Goal: Information Seeking & Learning: Learn about a topic

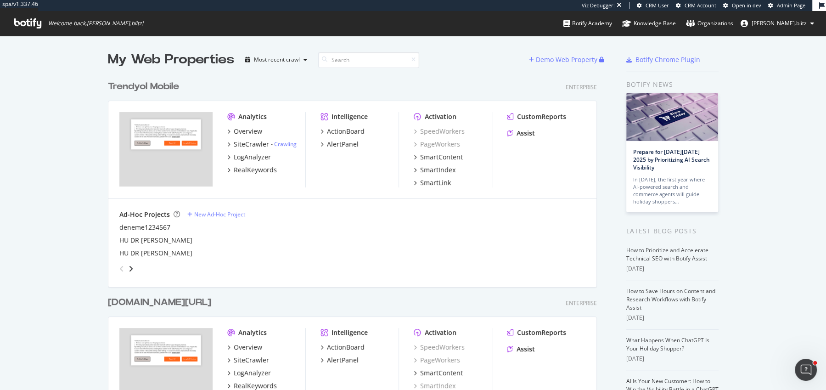
scroll to position [389, 825]
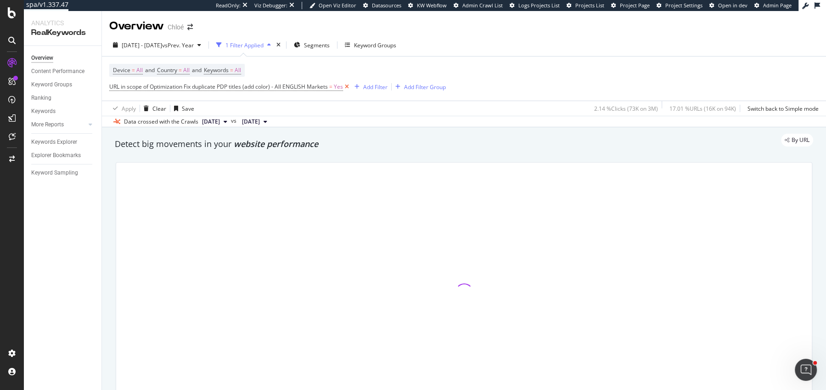
click at [346, 87] on icon at bounding box center [347, 86] width 8 height 9
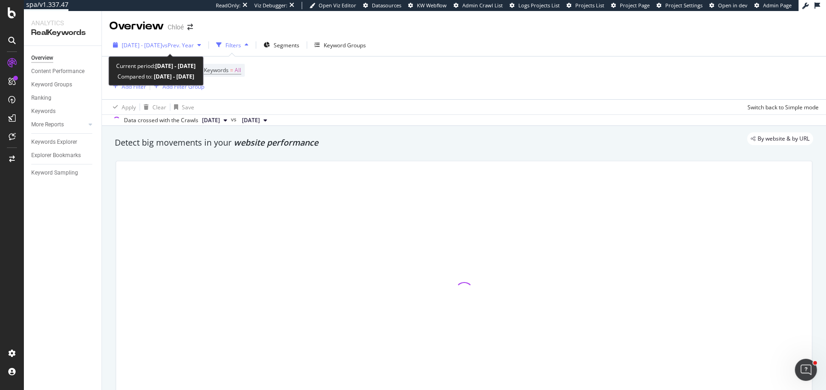
click at [192, 45] on span "vs Prev. Year" at bounding box center [178, 45] width 32 height 8
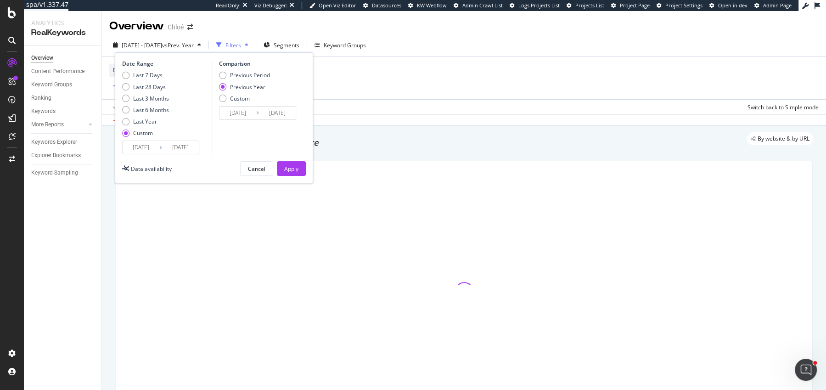
click at [173, 150] on input "[DATE]" at bounding box center [180, 147] width 37 height 13
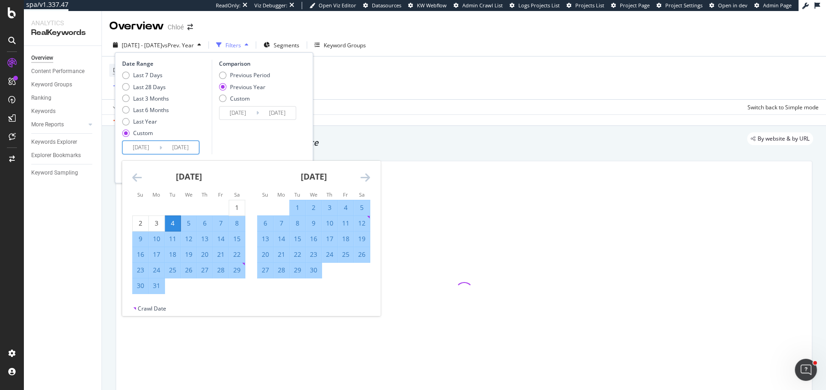
click at [360, 178] on icon "Move forward to switch to the next month." at bounding box center [365, 177] width 10 height 11
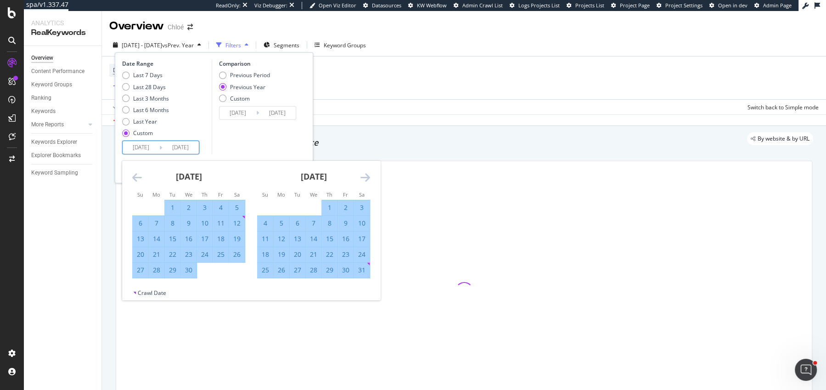
click at [361, 178] on icon "Move forward to switch to the next month." at bounding box center [365, 177] width 10 height 11
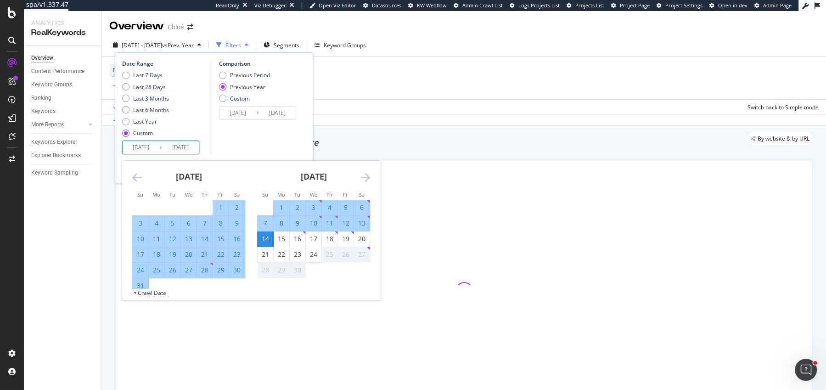
click at [361, 178] on icon "Move forward to switch to the next month." at bounding box center [365, 177] width 10 height 11
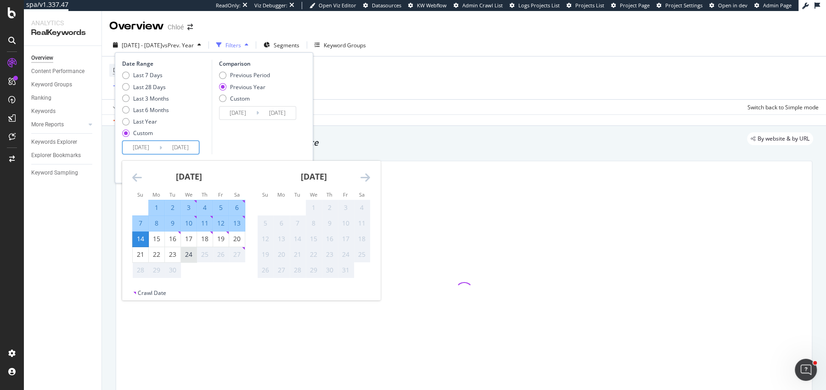
click at [191, 251] on div "24" at bounding box center [189, 254] width 16 height 9
type input "[DATE]"
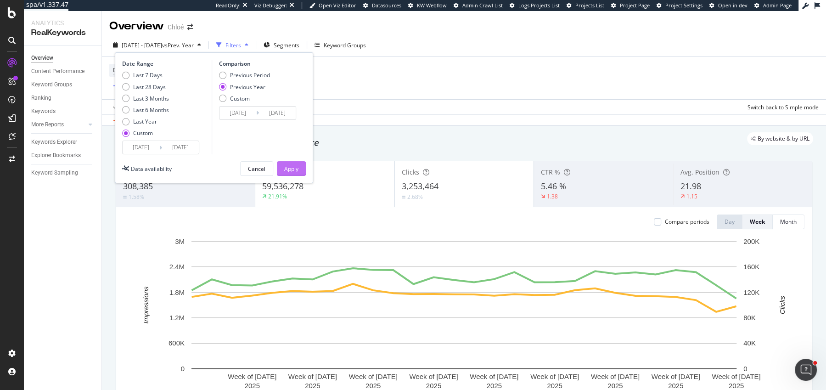
click at [287, 167] on div "Apply" at bounding box center [291, 169] width 14 height 8
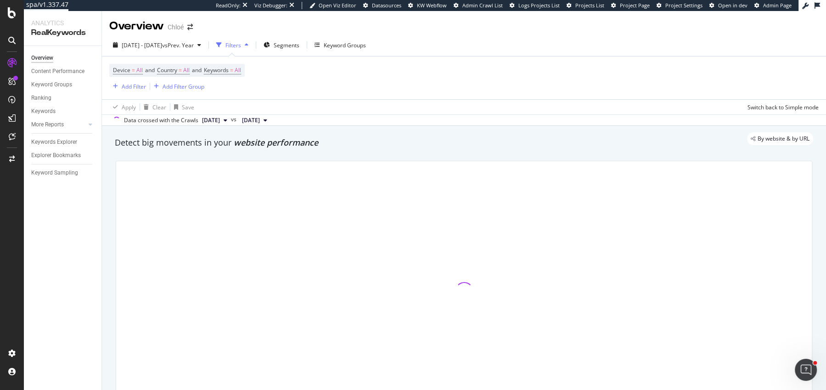
click at [292, 144] on div "By website & by URL" at bounding box center [459, 138] width 707 height 13
click at [296, 146] on span "website performance" at bounding box center [276, 142] width 84 height 11
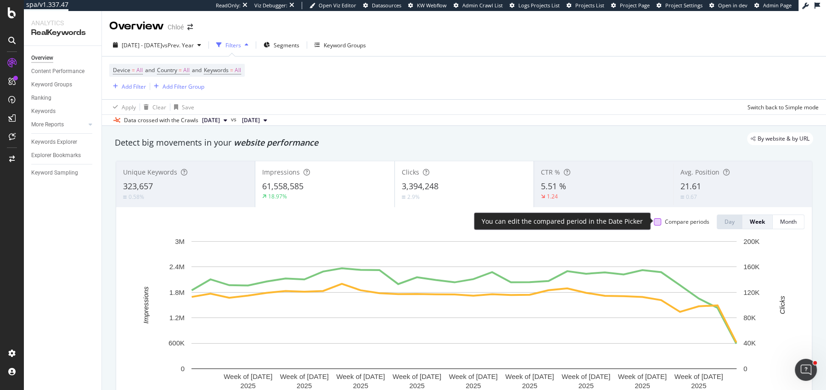
click at [657, 219] on div at bounding box center [656, 221] width 7 height 7
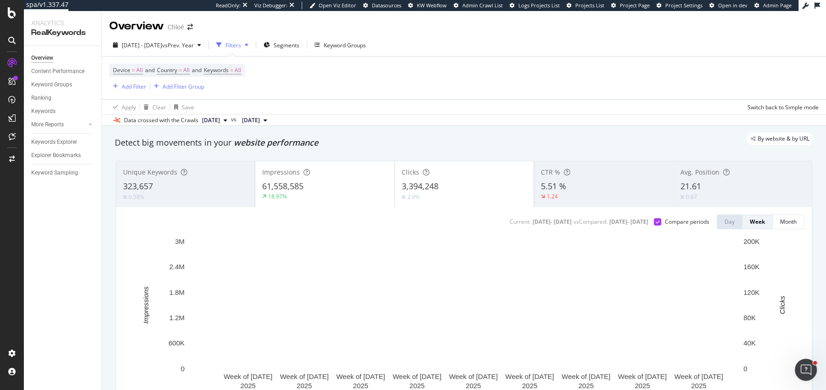
click at [349, 181] on div "61,558,585" at bounding box center [324, 186] width 125 height 12
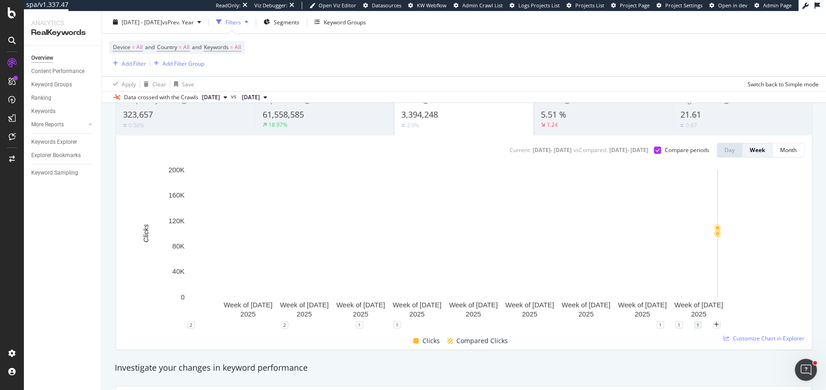
scroll to position [73, 0]
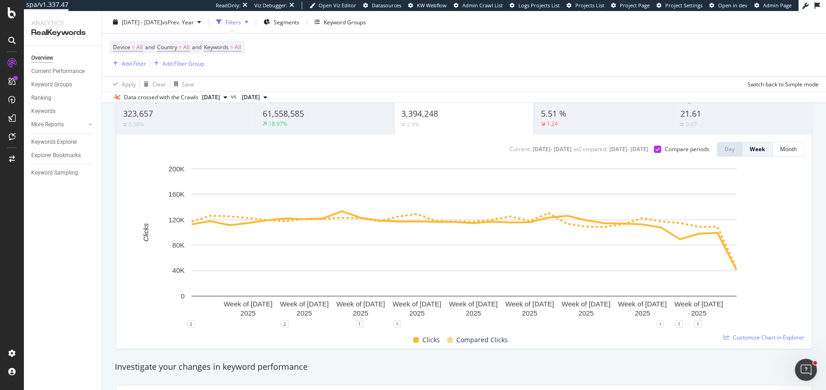
click at [341, 114] on div "61,558,585" at bounding box center [324, 114] width 125 height 12
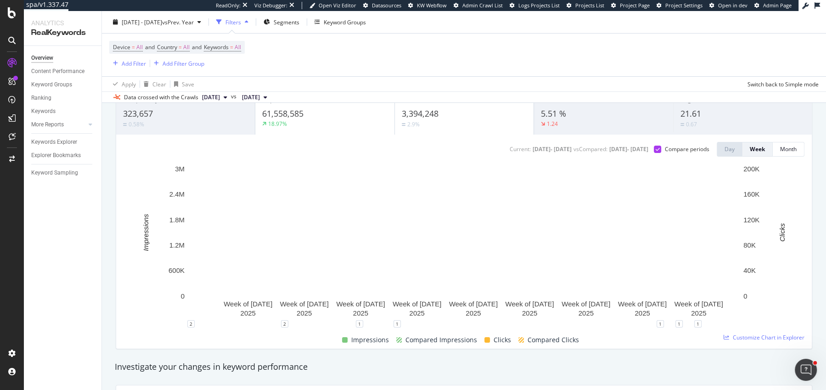
click at [452, 114] on div "3,394,248" at bounding box center [464, 114] width 125 height 12
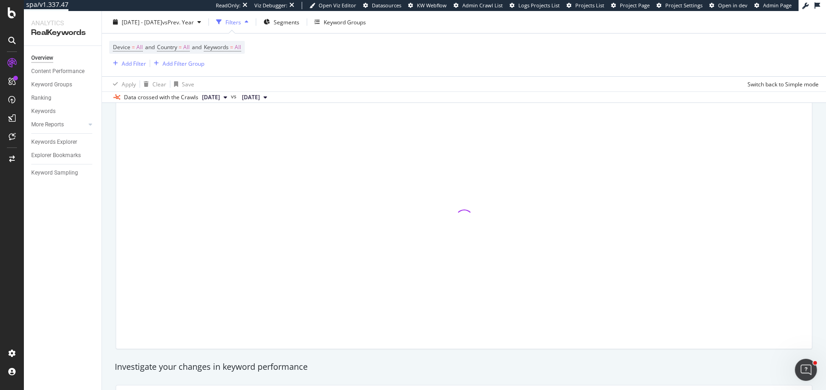
scroll to position [0, 0]
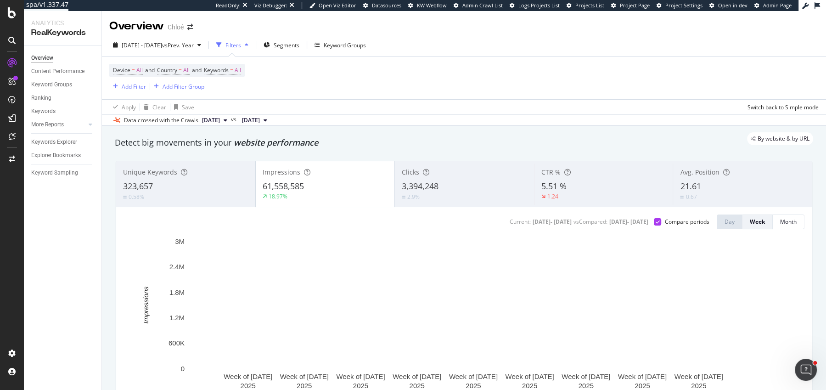
click at [694, 183] on span "21.61" at bounding box center [690, 185] width 21 height 11
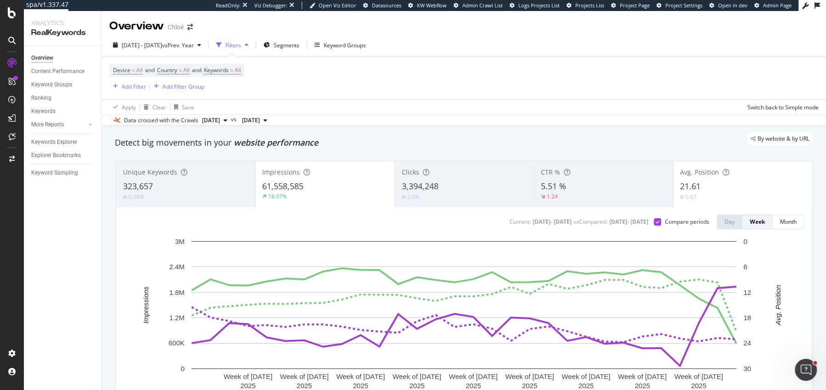
click at [715, 195] on div "0.67" at bounding box center [742, 196] width 125 height 9
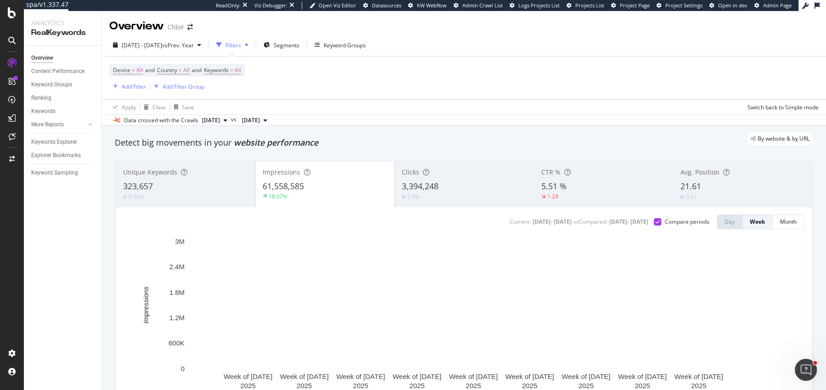
click at [454, 191] on div "Clicks 3,394,248 2.9%" at bounding box center [464, 183] width 139 height 41
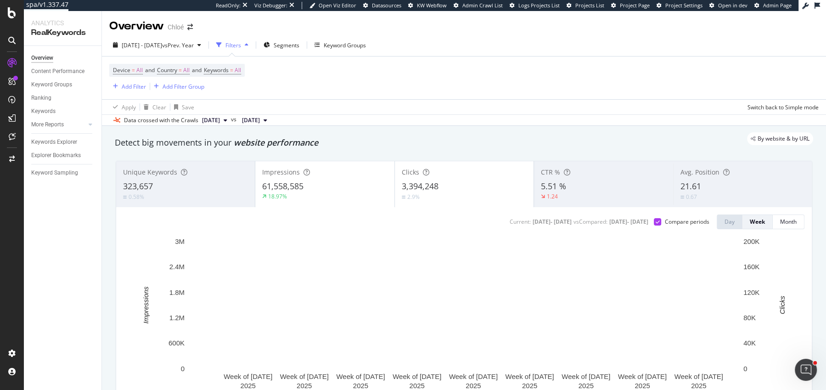
click at [343, 195] on div "18.97%" at bounding box center [324, 196] width 125 height 8
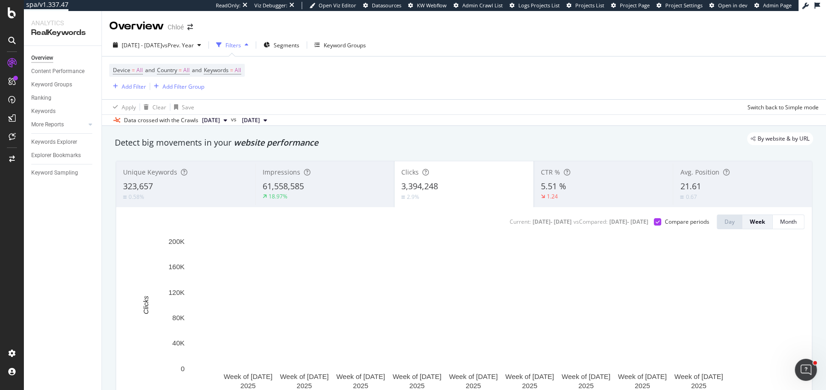
click at [343, 195] on div "18.97%" at bounding box center [324, 196] width 125 height 8
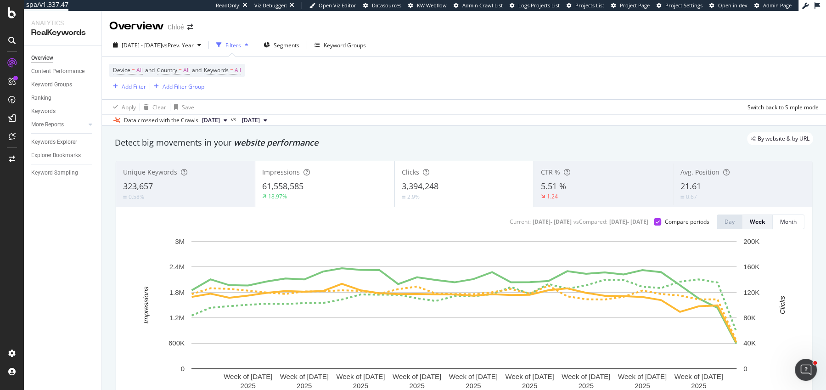
click at [268, 144] on div "By website & by URL" at bounding box center [459, 138] width 707 height 13
click at [304, 146] on span "website performance" at bounding box center [276, 142] width 84 height 11
click at [315, 145] on span "website performance" at bounding box center [276, 142] width 84 height 11
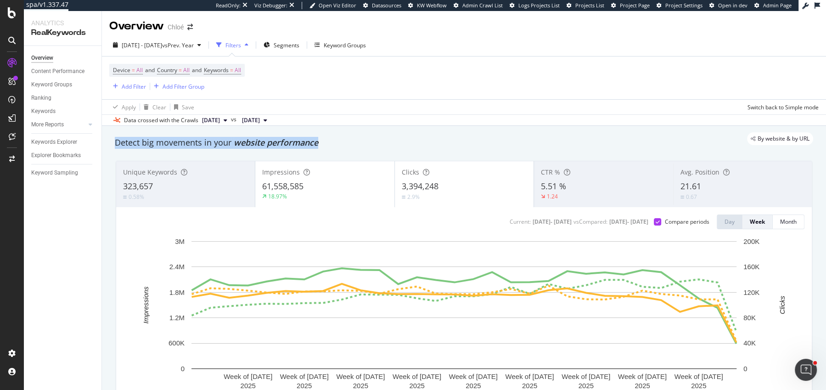
click at [315, 145] on span "website performance" at bounding box center [276, 142] width 84 height 11
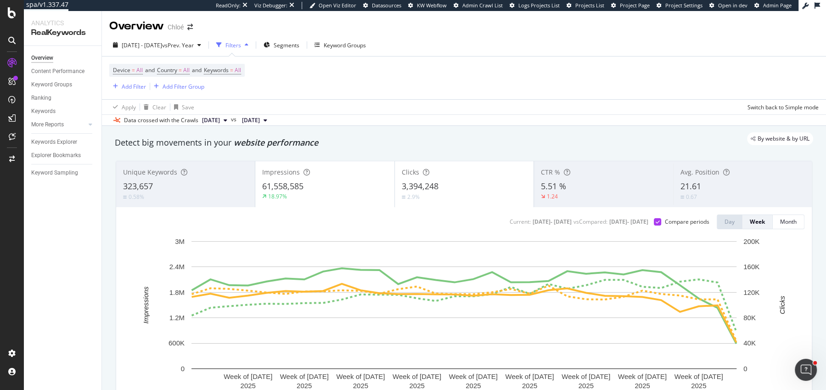
click at [296, 143] on div "By website & by URL" at bounding box center [459, 138] width 707 height 13
click at [311, 146] on span "website performance" at bounding box center [276, 142] width 84 height 11
click at [310, 146] on span "website performance" at bounding box center [276, 142] width 84 height 11
click at [57, 138] on div "Keywords Explorer" at bounding box center [54, 142] width 46 height 10
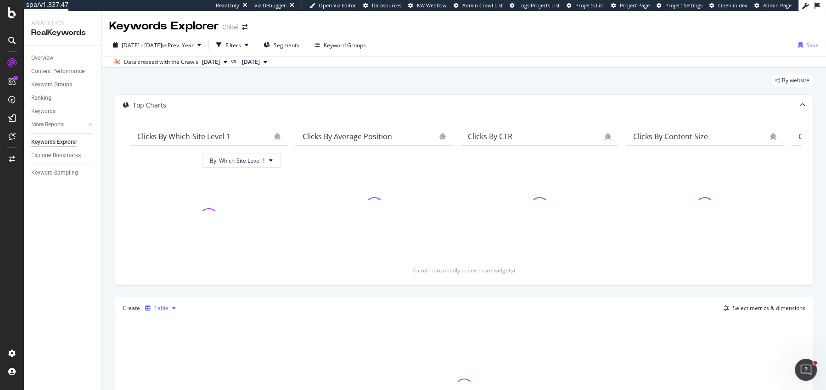
click at [172, 305] on icon "button" at bounding box center [174, 308] width 4 height 6
click at [191, 219] on div "Trend" at bounding box center [173, 215] width 56 height 11
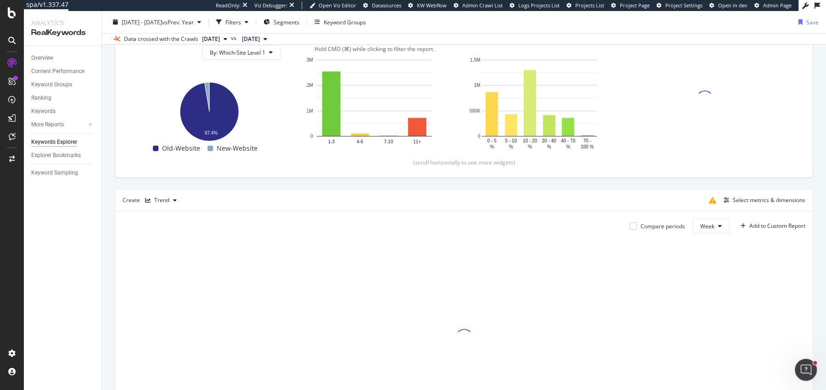
scroll to position [142, 0]
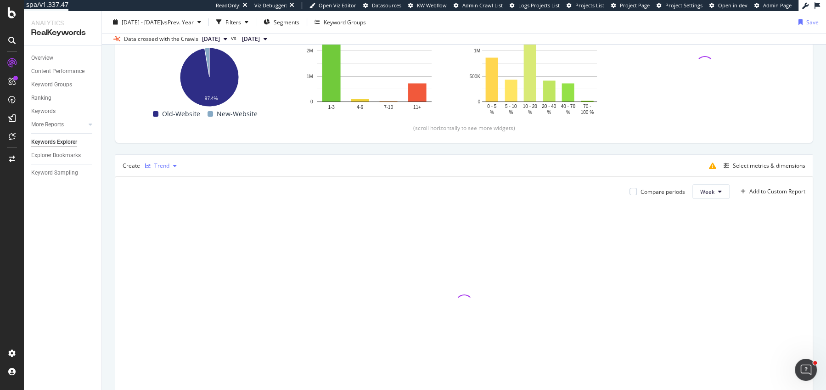
click at [144, 163] on div "button" at bounding box center [147, 166] width 13 height 6
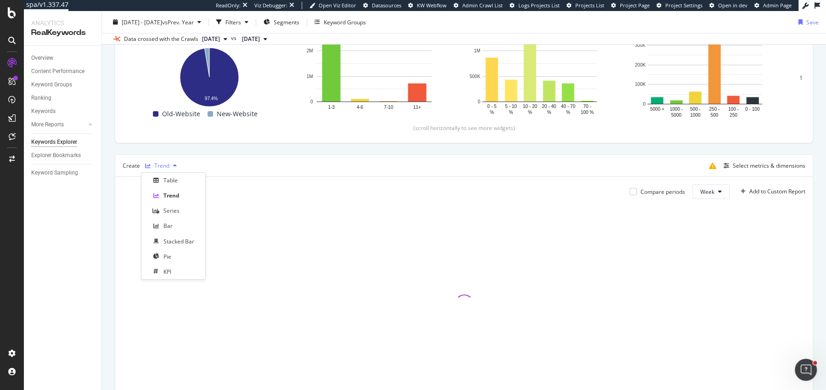
click at [151, 161] on div "Trend" at bounding box center [160, 166] width 39 height 14
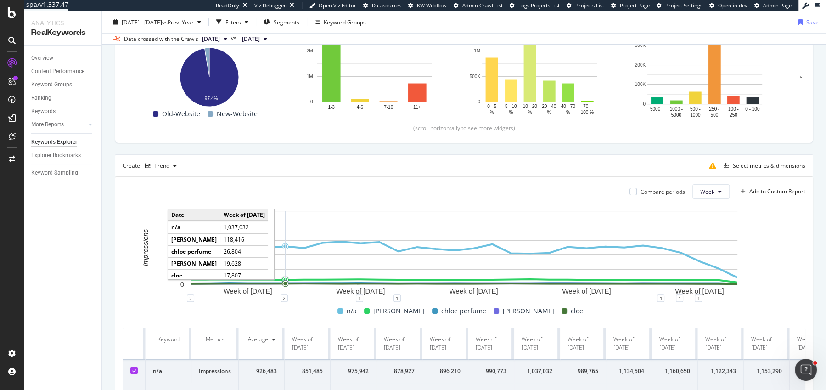
scroll to position [191, 0]
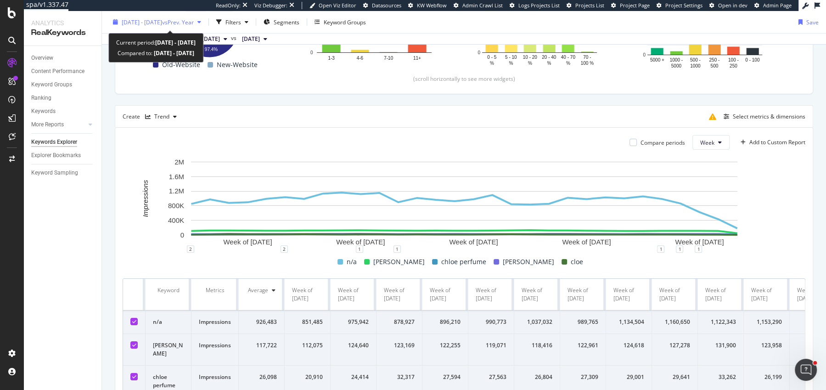
click at [158, 23] on span "[DATE] - [DATE]" at bounding box center [142, 22] width 40 height 8
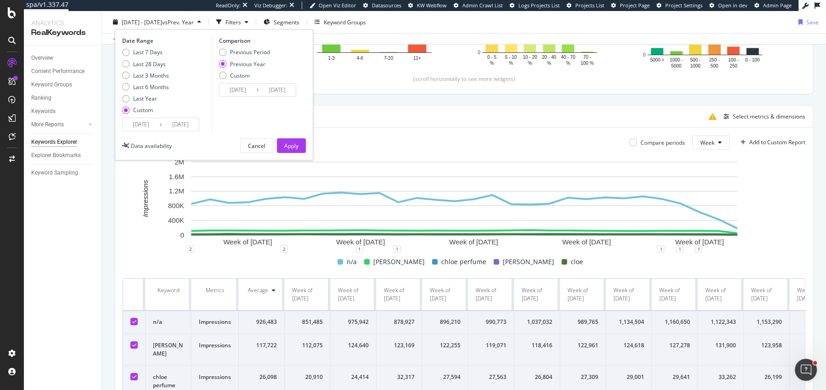
click at [135, 115] on div "Last 7 Days Last 28 Days Last 3 Months Last 6 Months Last Year Custom" at bounding box center [145, 82] width 47 height 69
click at [135, 118] on input "[DATE]" at bounding box center [141, 124] width 37 height 13
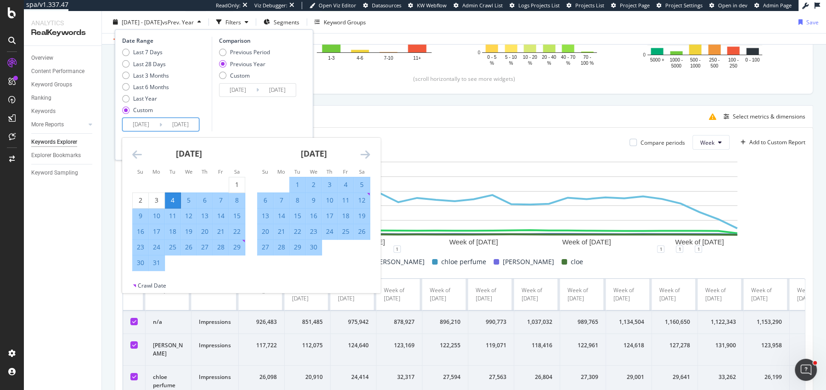
click at [135, 155] on icon "Move backward to switch to the previous month." at bounding box center [137, 154] width 10 height 11
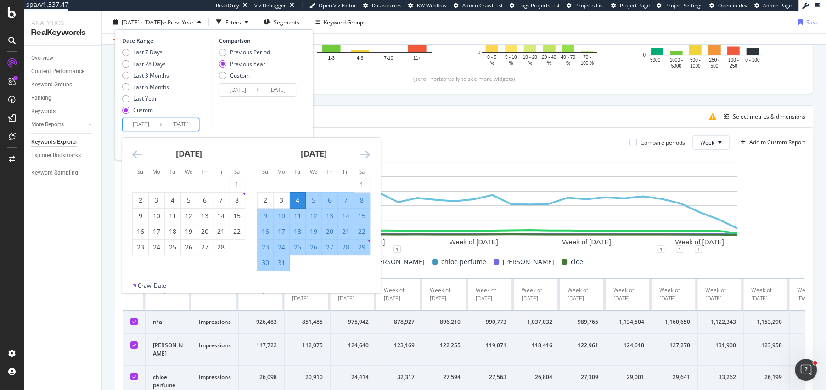
click at [135, 155] on icon "Move backward to switch to the previous month." at bounding box center [137, 154] width 10 height 11
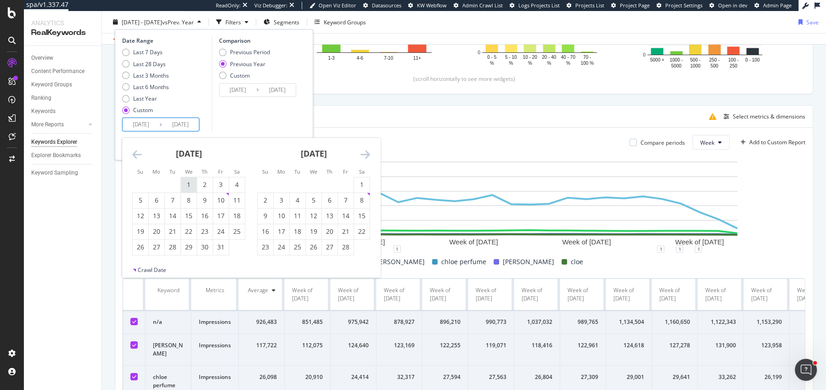
click at [192, 186] on div "1" at bounding box center [189, 184] width 16 height 9
type input "[DATE]"
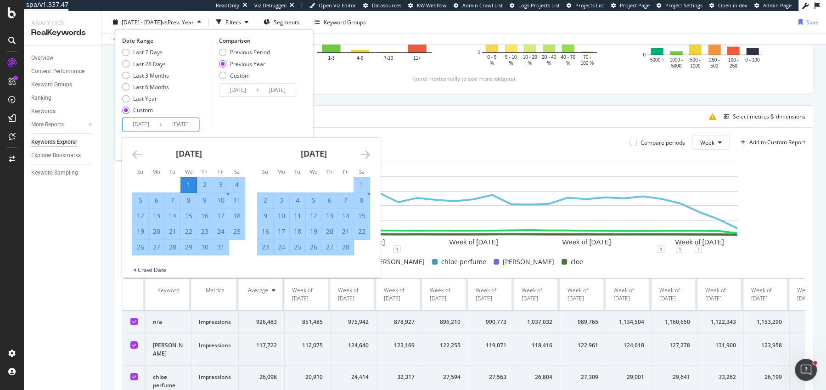
click at [292, 125] on div "Comparison Previous Period Previous Year Custom [DATE] Navigate forward to inte…" at bounding box center [255, 84] width 87 height 95
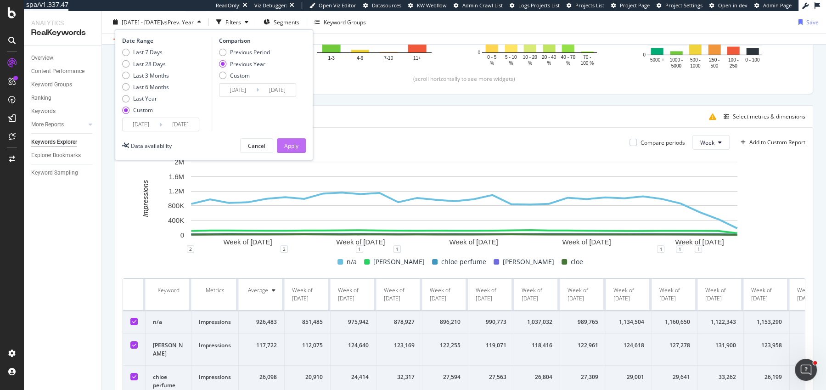
click at [305, 149] on button "Apply" at bounding box center [291, 145] width 29 height 15
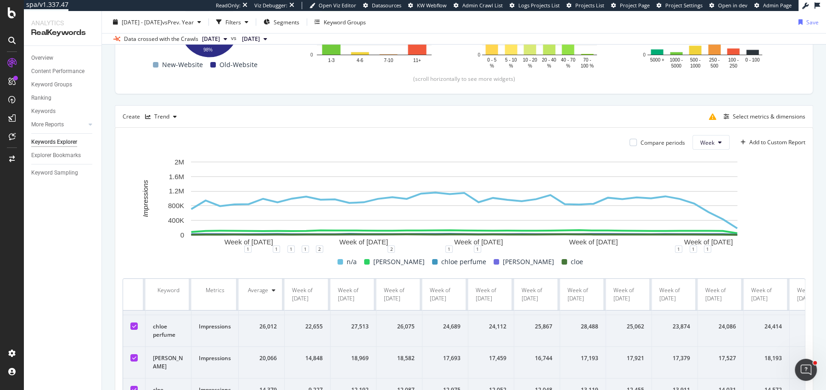
scroll to position [56, 0]
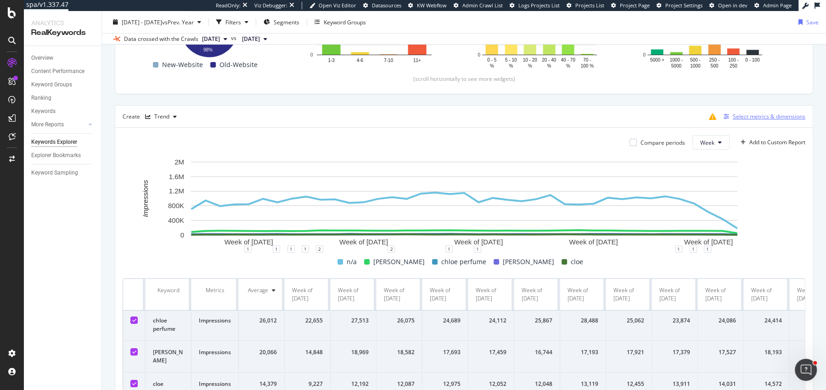
click at [734, 118] on div "Select metrics & dimensions" at bounding box center [768, 116] width 73 height 8
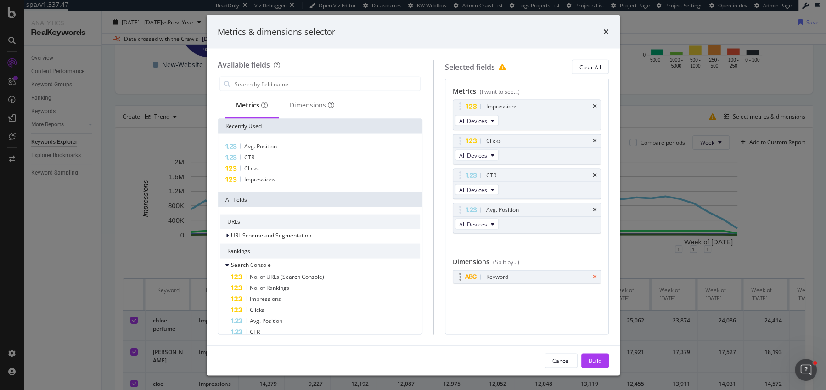
click at [595, 275] on icon "times" at bounding box center [594, 277] width 4 height 6
click at [290, 83] on input "modal" at bounding box center [327, 84] width 186 height 14
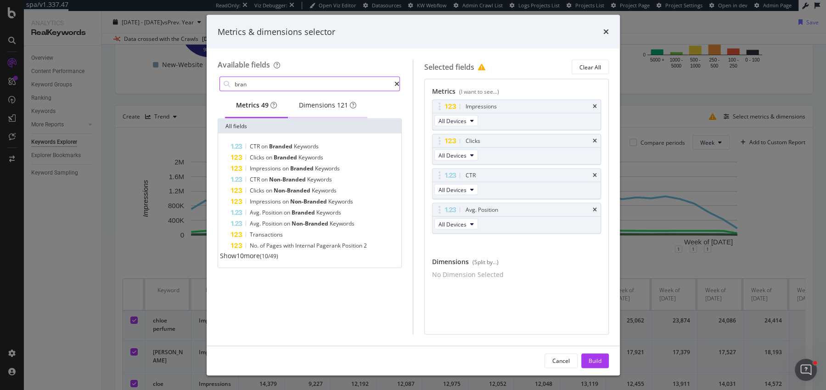
type input "bran"
click at [318, 97] on div "Dimensions 121" at bounding box center [327, 105] width 79 height 25
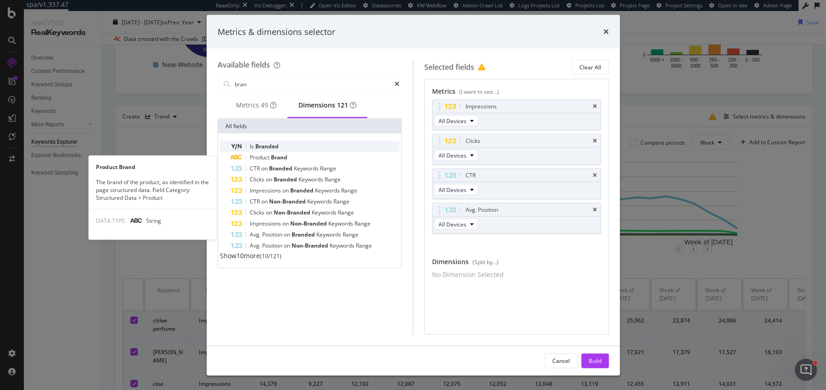
click at [306, 149] on div "Is Branded" at bounding box center [315, 146] width 169 height 11
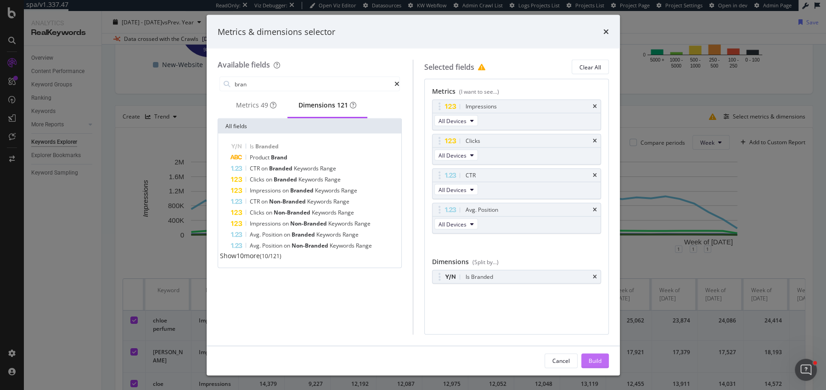
click at [590, 361] on div "Build" at bounding box center [594, 360] width 13 height 8
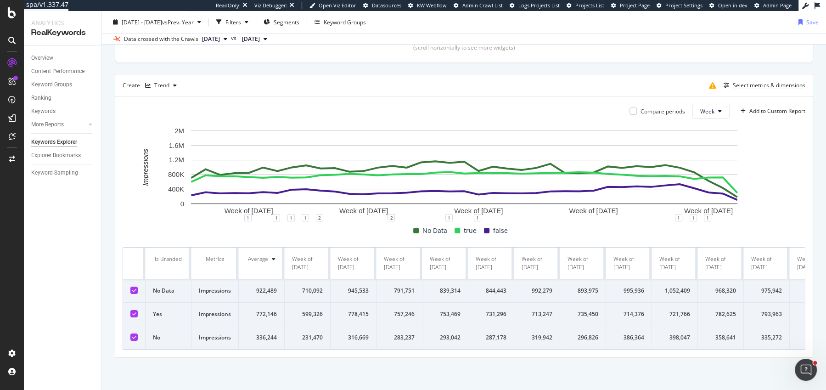
scroll to position [228, 0]
click at [730, 80] on div "Select metrics & dimensions" at bounding box center [762, 85] width 85 height 10
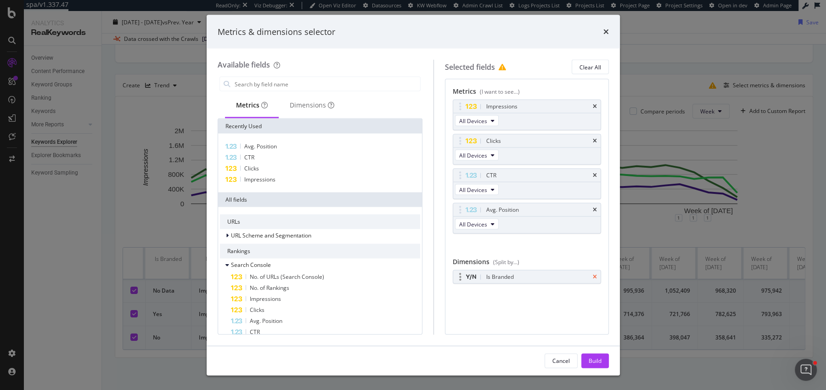
click at [594, 274] on icon "times" at bounding box center [594, 277] width 4 height 6
click at [596, 354] on div "Build" at bounding box center [594, 360] width 13 height 14
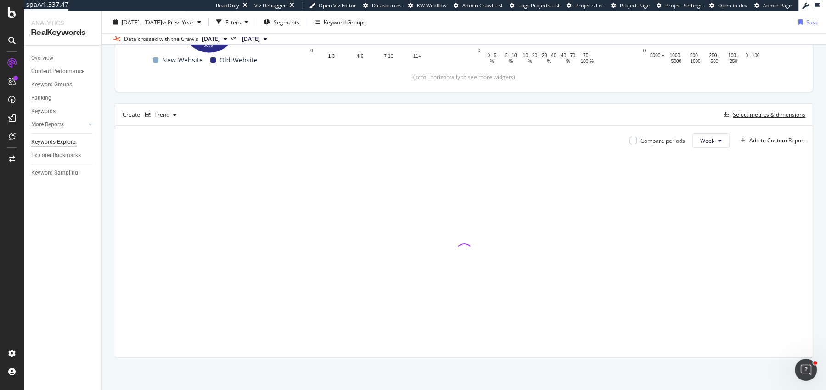
scroll to position [192, 0]
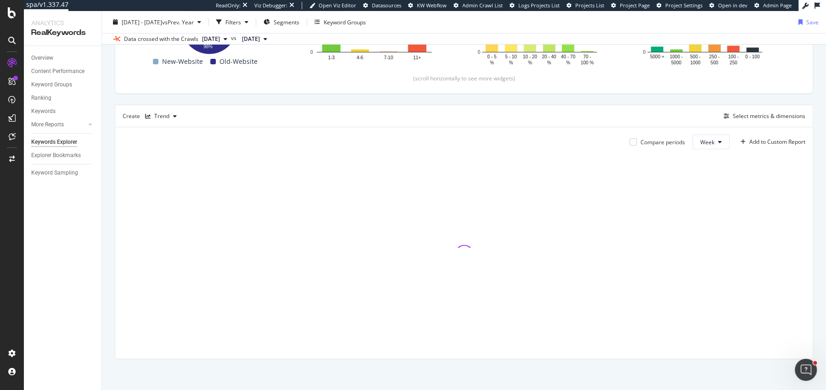
click at [104, 95] on div "By website Top Charts Clicks By Which-Site Level 1 By: Which-Site Level 1 Hold …" at bounding box center [464, 133] width 724 height 515
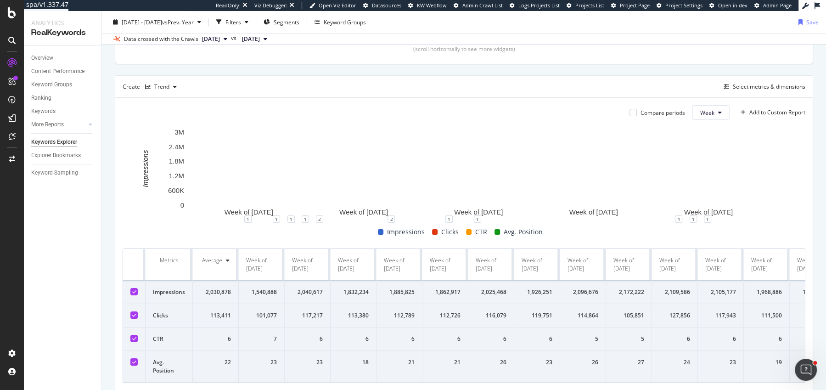
scroll to position [217, 0]
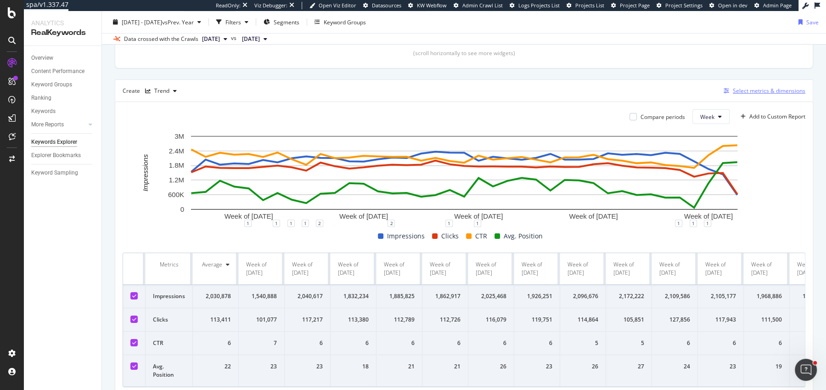
click at [759, 91] on div "Select metrics & dimensions" at bounding box center [768, 91] width 73 height 8
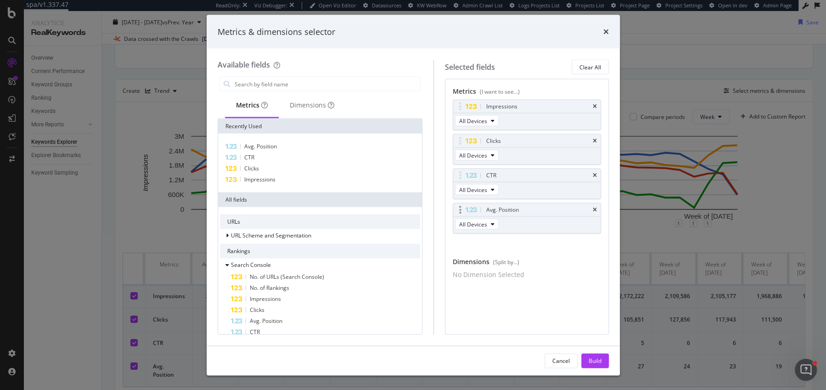
click at [593, 204] on div "Avg. Position" at bounding box center [526, 209] width 147 height 13
click at [593, 170] on div "CTR" at bounding box center [526, 175] width 147 height 13
click at [594, 173] on icon "times" at bounding box center [594, 176] width 4 height 6
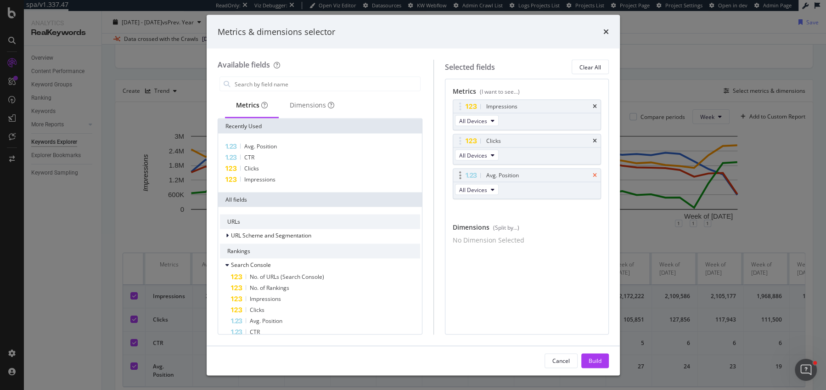
click at [594, 173] on icon "times" at bounding box center [594, 176] width 4 height 6
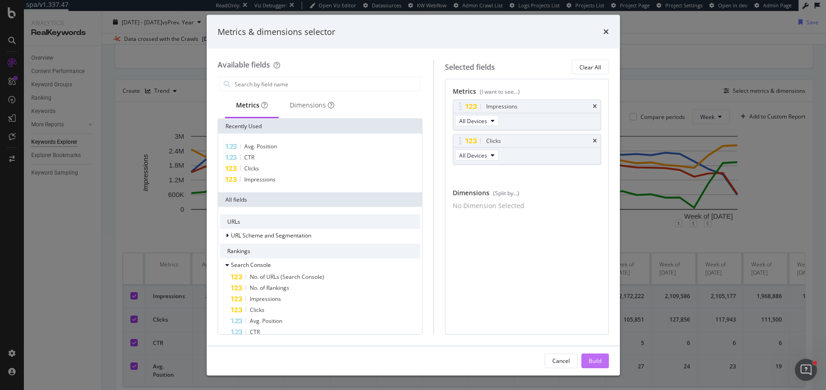
click at [598, 363] on div "Build" at bounding box center [594, 360] width 13 height 8
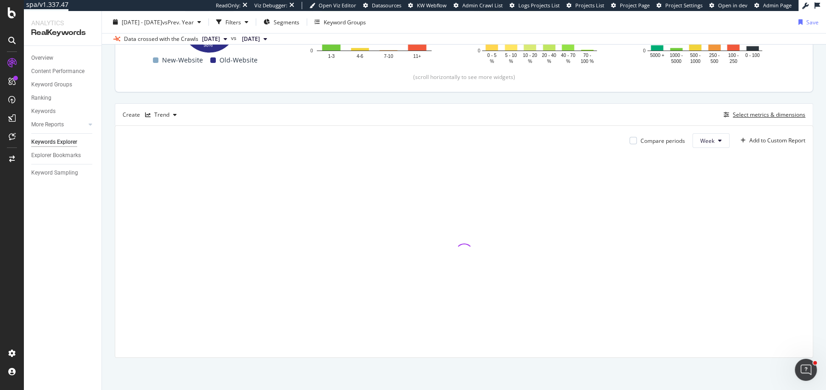
scroll to position [192, 0]
click at [109, 94] on div "By website Top Charts Clicks By Which-Site Level 1 By: Which-Site Level 1 Hold …" at bounding box center [464, 133] width 724 height 515
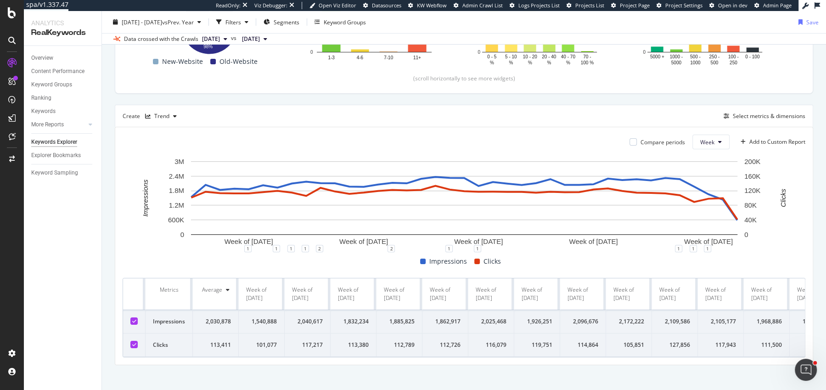
click at [106, 93] on div "By website Top Charts Clicks By Which-Site Level 1 By: Which-Site Level 1 Hold …" at bounding box center [464, 136] width 724 height 521
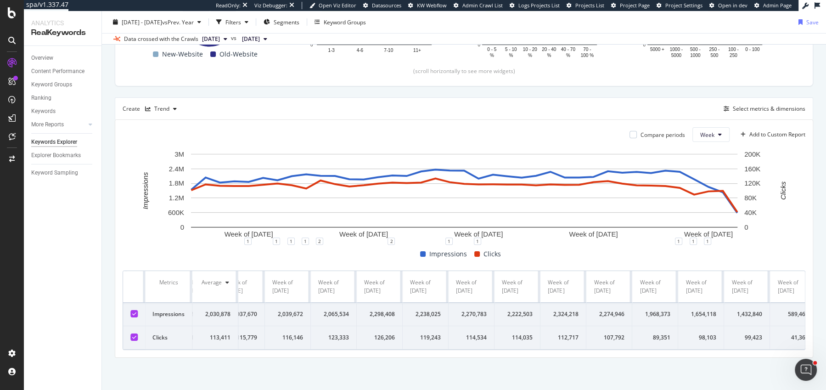
scroll to position [0, 1223]
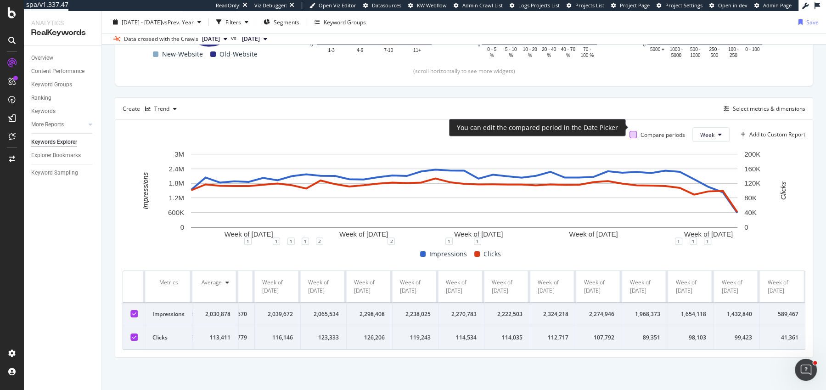
click at [634, 131] on div at bounding box center [632, 134] width 7 height 7
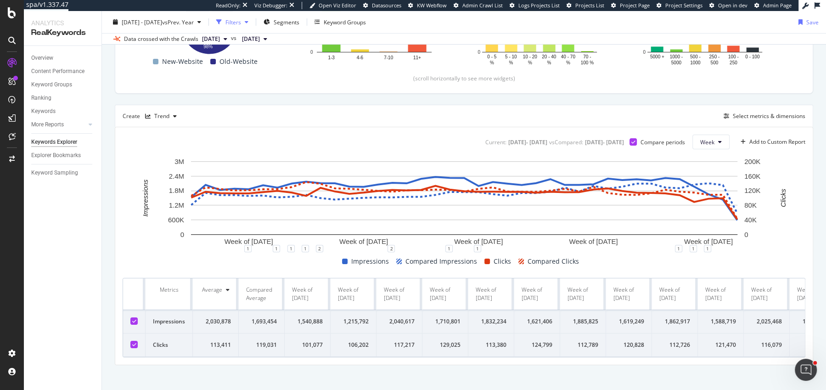
scroll to position [206, 0]
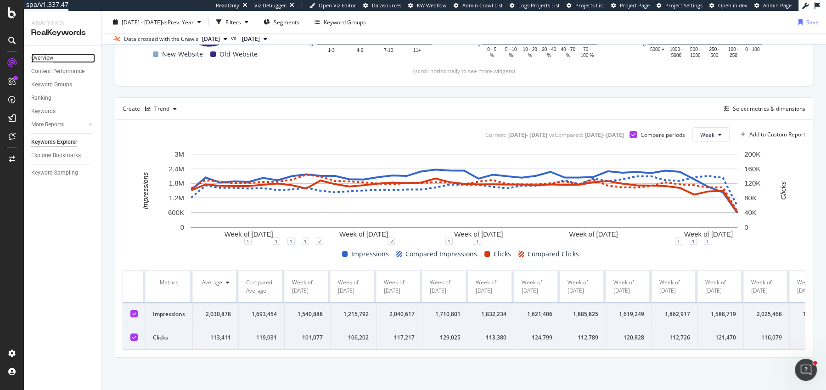
click at [53, 60] on div "Overview" at bounding box center [42, 58] width 22 height 10
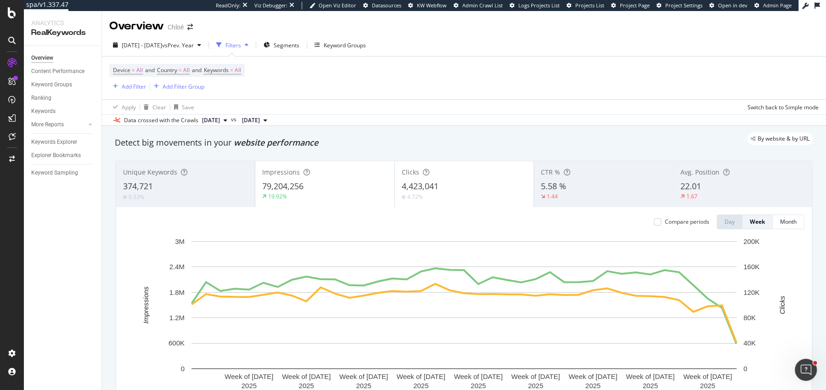
click at [389, 147] on div "Detect big movements in your website performance" at bounding box center [464, 143] width 698 height 12
click at [47, 140] on div "Keywords Explorer" at bounding box center [54, 142] width 46 height 10
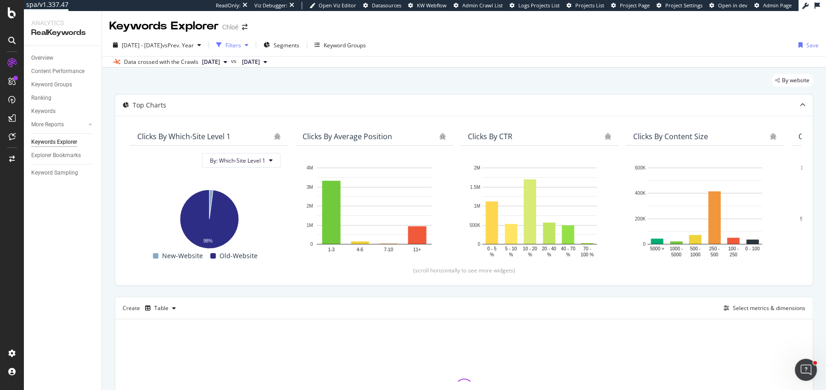
click at [225, 41] on div "button" at bounding box center [218, 45] width 13 height 13
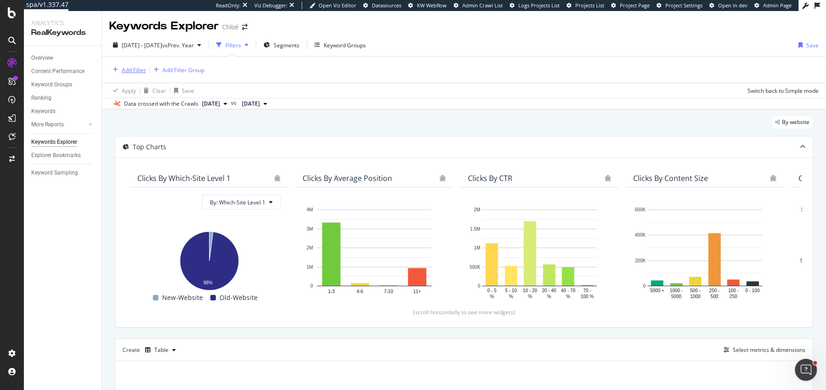
click at [135, 70] on div "Add Filter" at bounding box center [134, 70] width 24 height 8
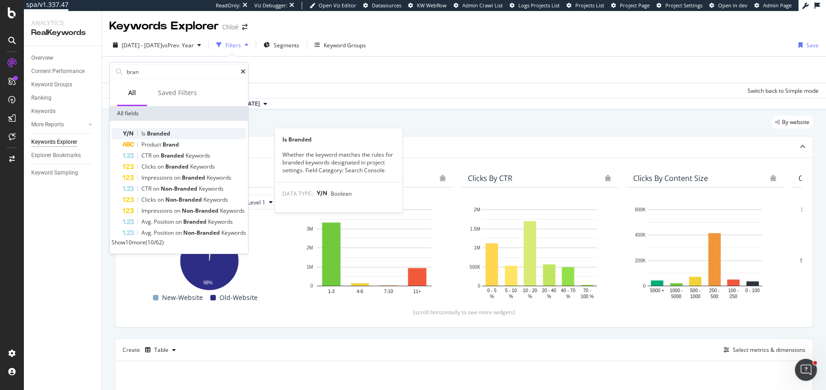
type input "bran"
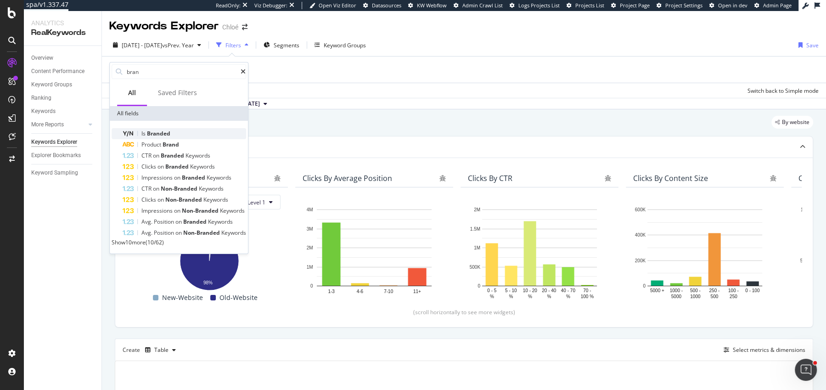
click at [155, 131] on span "Branded" at bounding box center [158, 133] width 23 height 8
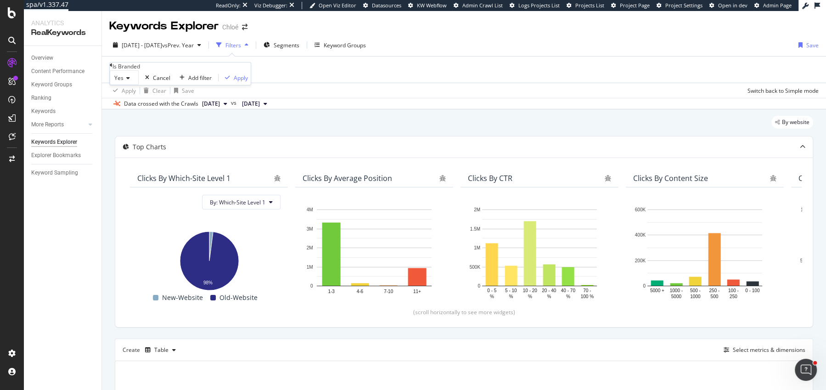
click at [130, 81] on icon at bounding box center [126, 78] width 6 height 6
click at [138, 104] on div "No" at bounding box center [124, 100] width 28 height 10
click at [232, 82] on div "Apply" at bounding box center [239, 78] width 14 height 8
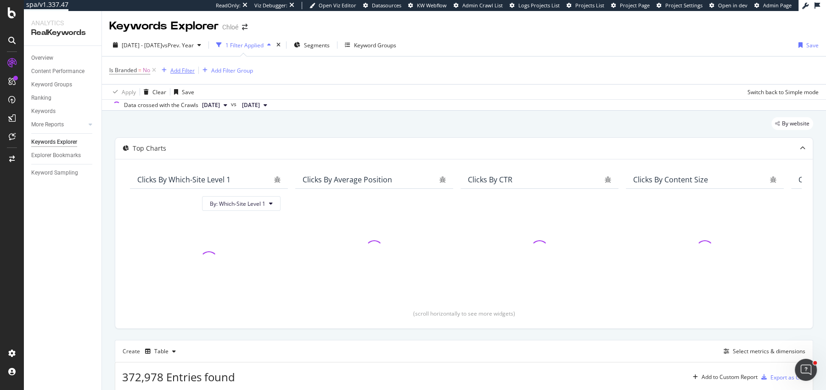
click at [189, 73] on div "Add Filter" at bounding box center [182, 71] width 24 height 8
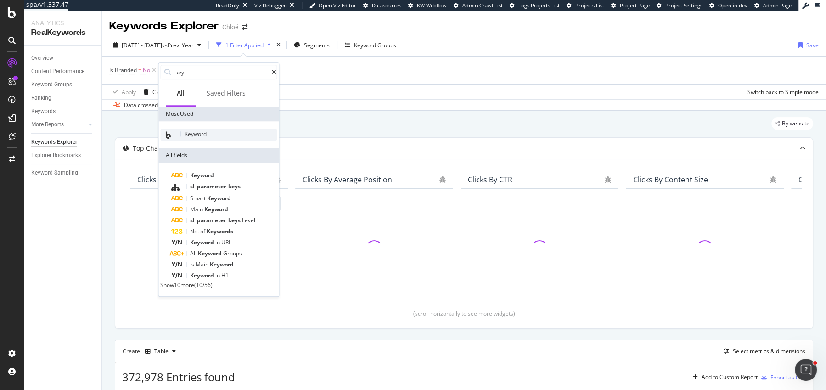
type input "key"
click at [204, 132] on span "Keyword" at bounding box center [195, 134] width 22 height 8
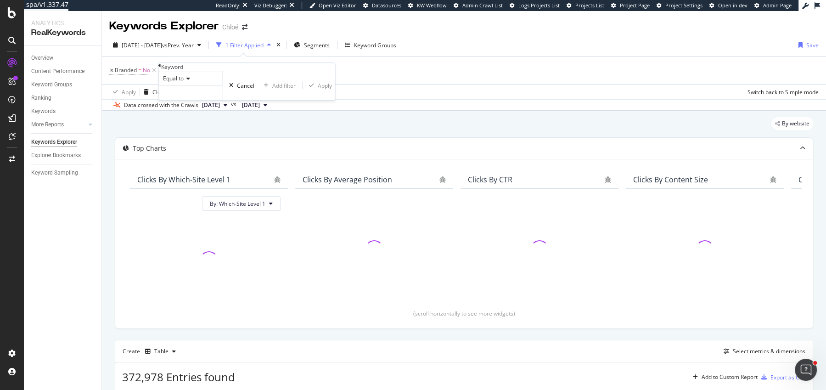
click at [190, 81] on icon at bounding box center [187, 79] width 6 height 6
click at [195, 95] on div "Equal to" at bounding box center [190, 90] width 63 height 10
click at [195, 100] on input "text" at bounding box center [190, 93] width 63 height 14
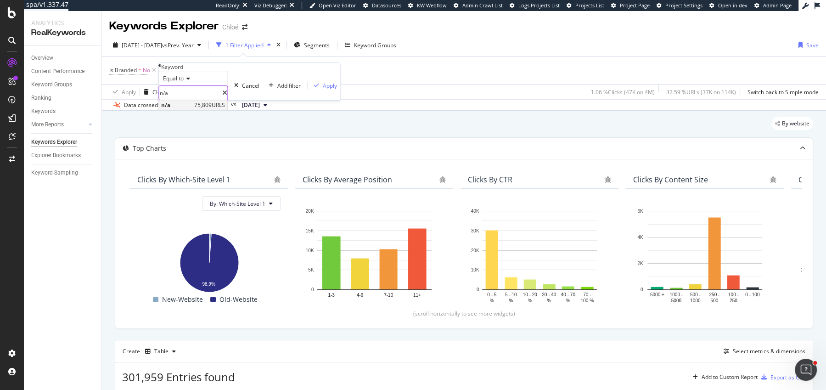
type input "n/a"
click at [192, 109] on span "n/a" at bounding box center [176, 105] width 31 height 8
click at [310, 88] on div "button" at bounding box center [316, 86] width 12 height 6
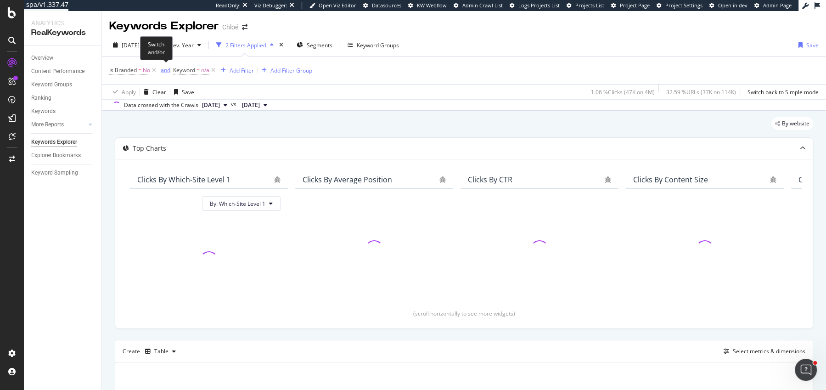
click at [162, 67] on div "and" at bounding box center [166, 70] width 10 height 8
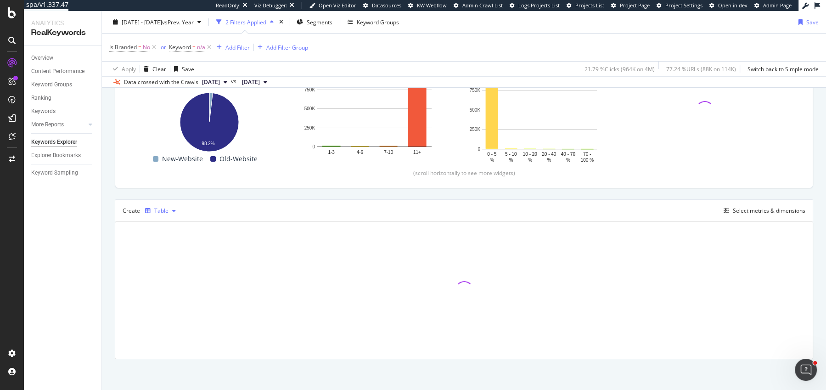
click at [157, 215] on div "Table" at bounding box center [160, 211] width 38 height 14
click at [160, 237] on div "Trend" at bounding box center [173, 239] width 56 height 11
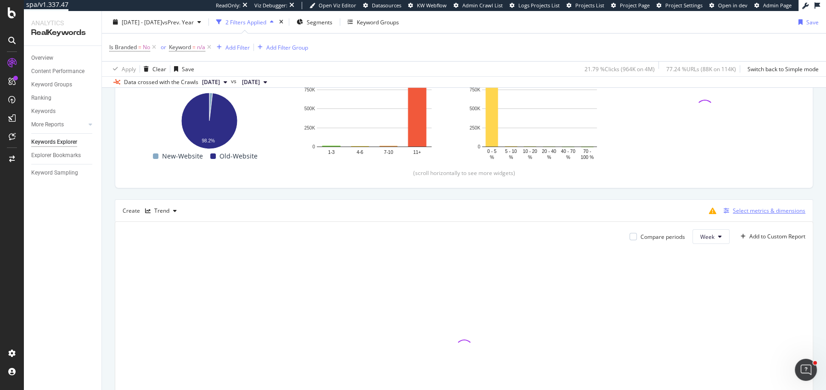
click at [736, 208] on div "Select metrics & dimensions" at bounding box center [768, 211] width 73 height 8
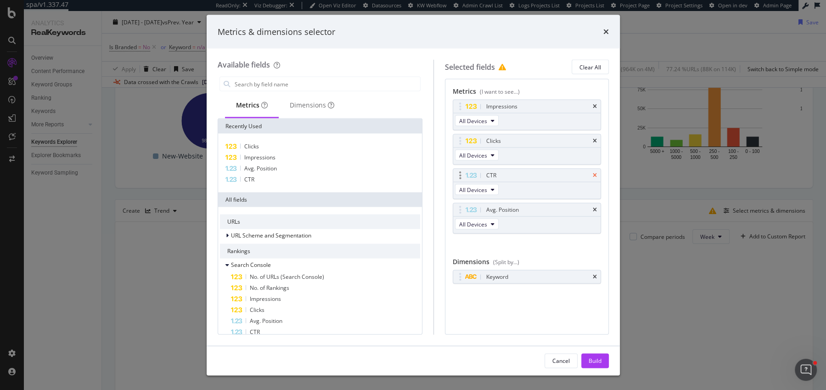
click at [596, 173] on icon "times" at bounding box center [594, 176] width 4 height 6
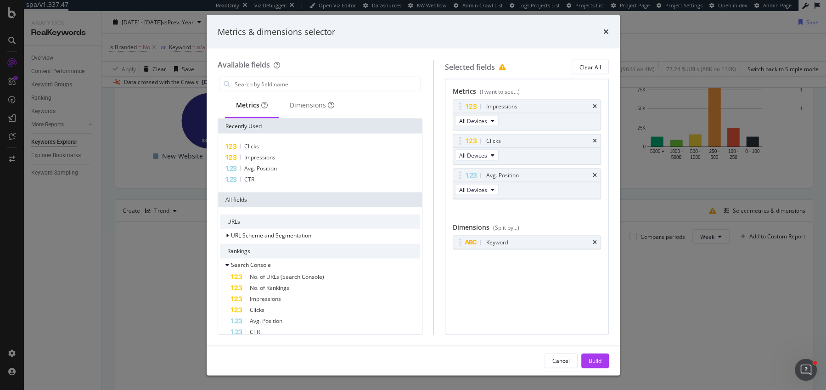
click at [596, 173] on icon "times" at bounding box center [594, 176] width 4 height 6
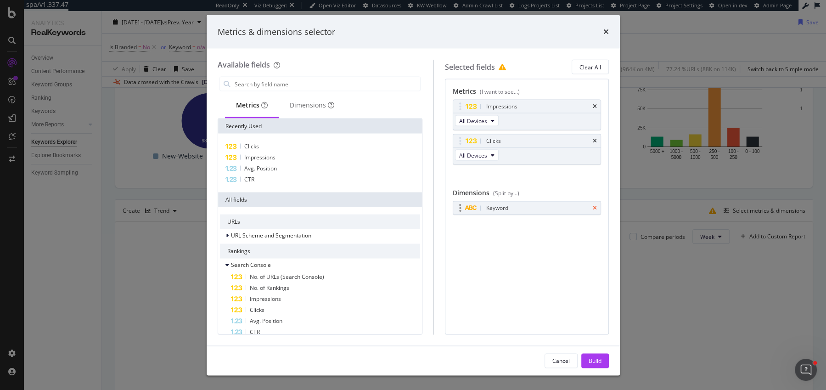
click at [596, 207] on icon "times" at bounding box center [594, 208] width 4 height 6
click at [600, 353] on div "Build" at bounding box center [594, 360] width 13 height 14
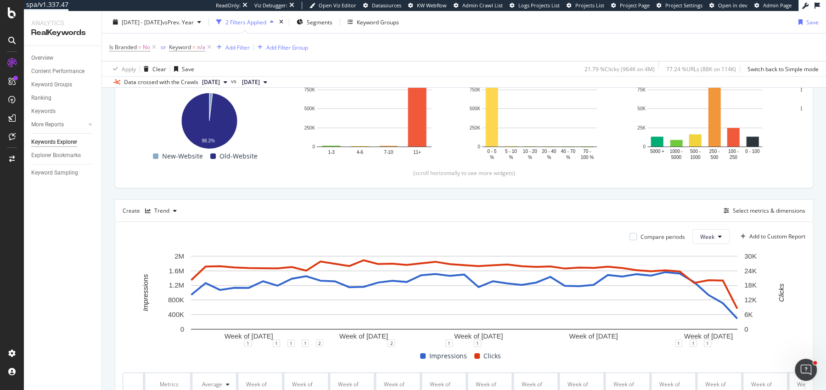
click at [109, 189] on div "By website Top Charts Clicks By Which-Site Level 1 By: Which-Site Level 1 Hold …" at bounding box center [464, 230] width 724 height 521
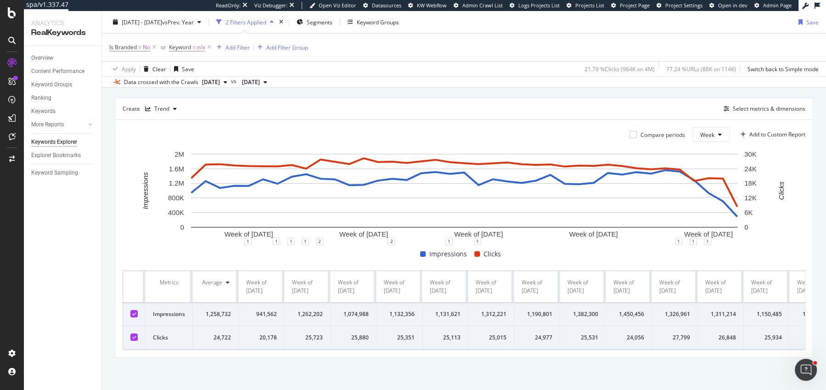
scroll to position [240, 0]
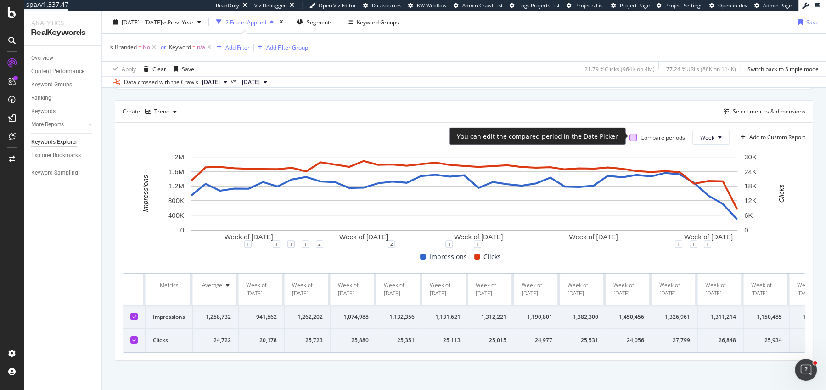
click at [634, 137] on div at bounding box center [632, 137] width 7 height 7
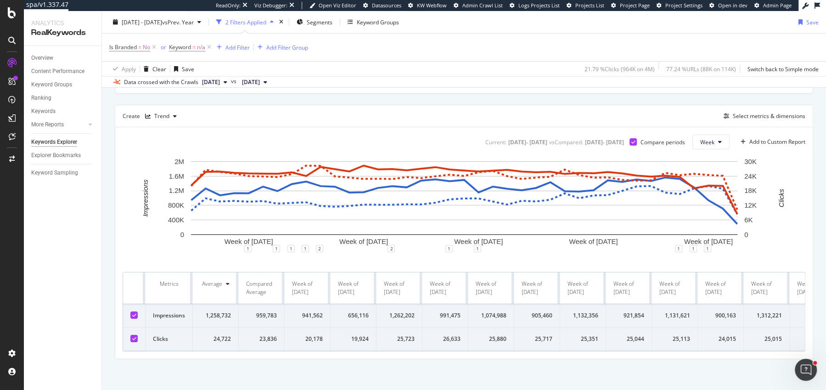
scroll to position [240, 0]
click at [108, 112] on div "By website Top Charts Clicks By Which-Site Level 1 By: Which-Site Level 1 Hold …" at bounding box center [464, 131] width 724 height 515
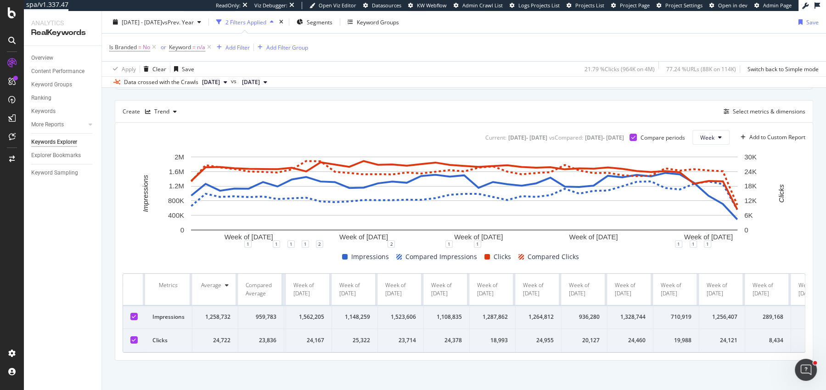
scroll to position [0, 3059]
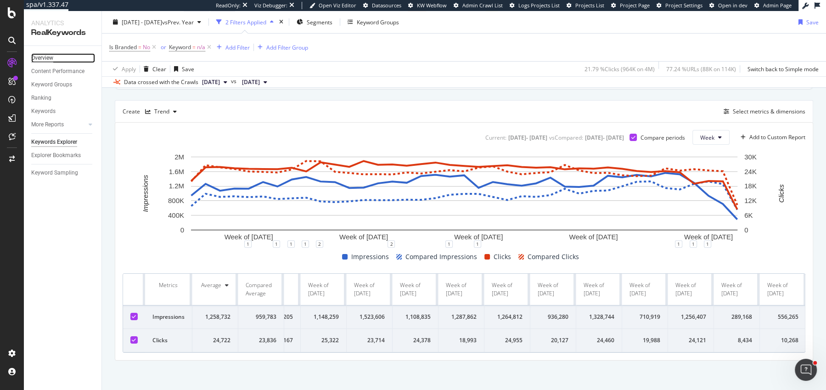
click at [51, 60] on div "Overview" at bounding box center [42, 58] width 22 height 10
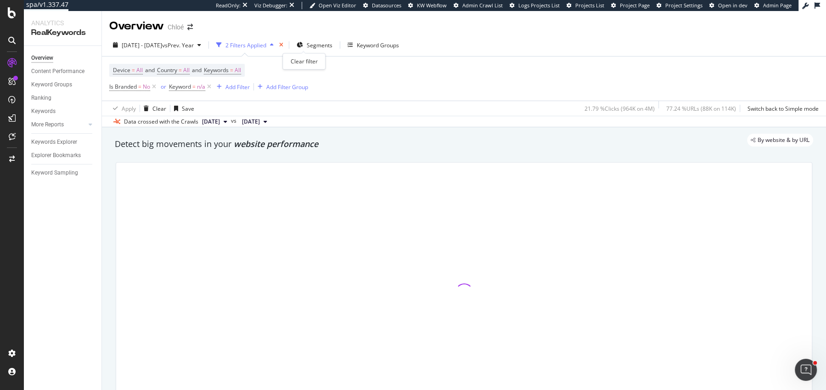
click at [283, 45] on icon "times" at bounding box center [281, 45] width 4 height 6
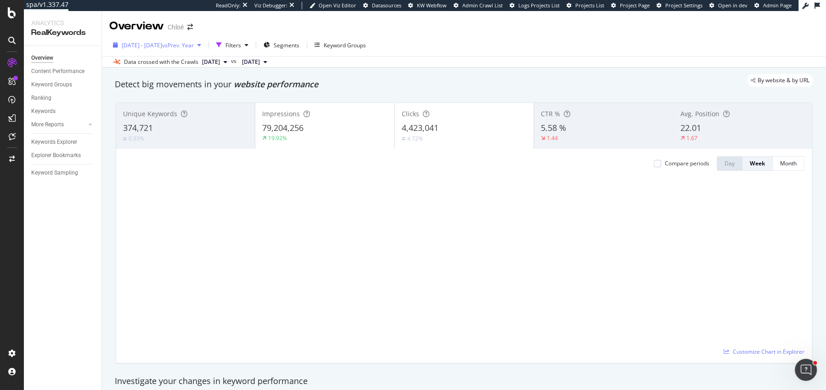
click at [194, 41] on span "vs Prev. Year" at bounding box center [178, 45] width 32 height 8
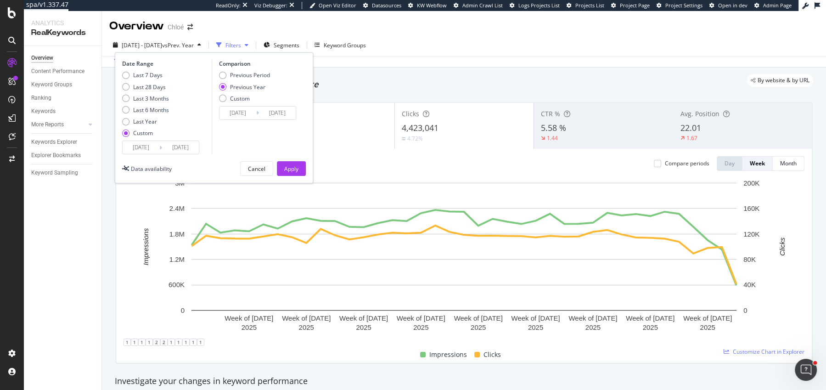
click at [225, 46] on div "button" at bounding box center [218, 45] width 13 height 13
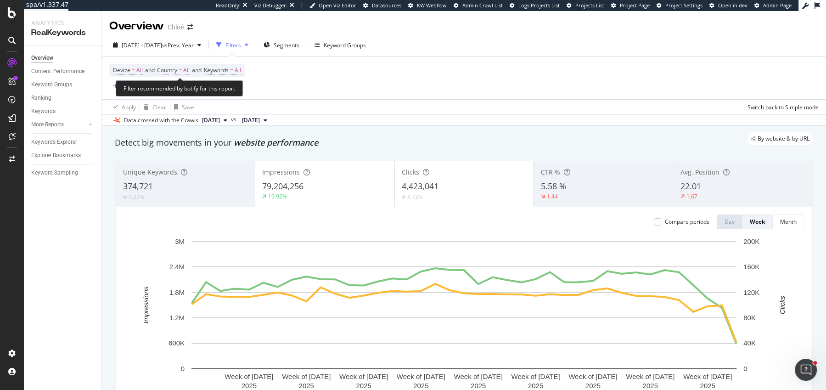
click at [184, 70] on span "Country = All" at bounding box center [173, 70] width 33 height 8
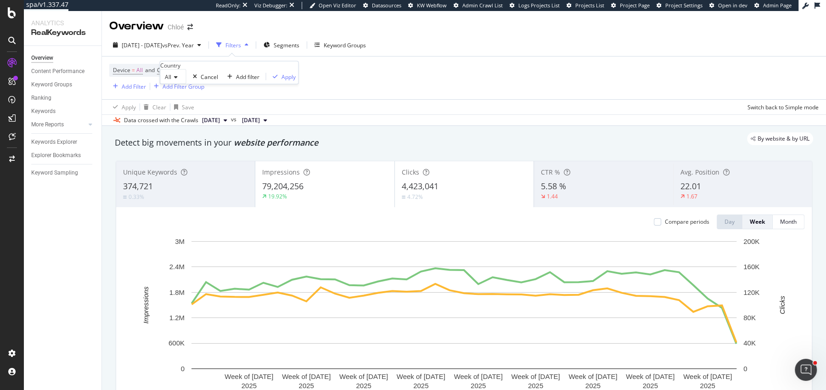
click at [284, 66] on div "Device = All and Country = All and Keywords = All Add Filter Add Filter Group" at bounding box center [463, 77] width 709 height 43
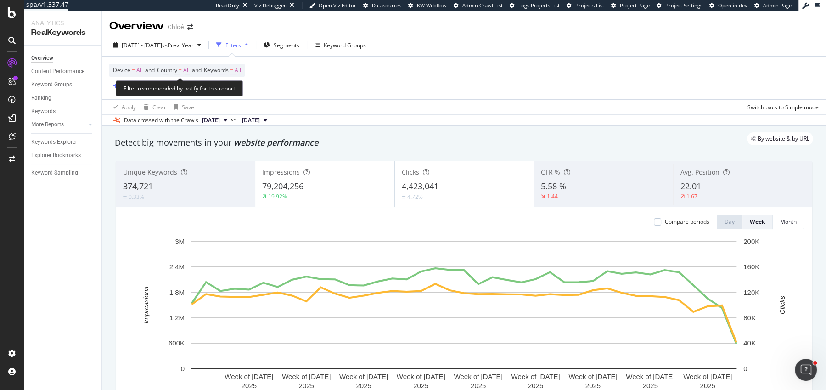
click at [240, 66] on span "Keywords = All" at bounding box center [222, 70] width 37 height 8
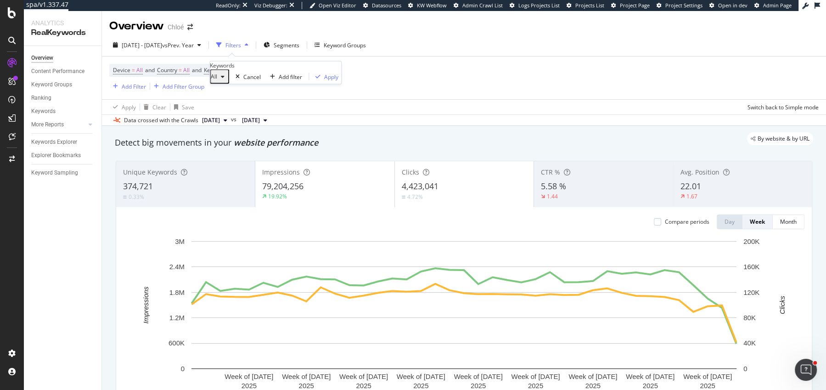
click at [228, 83] on div "All" at bounding box center [219, 77] width 17 height 12
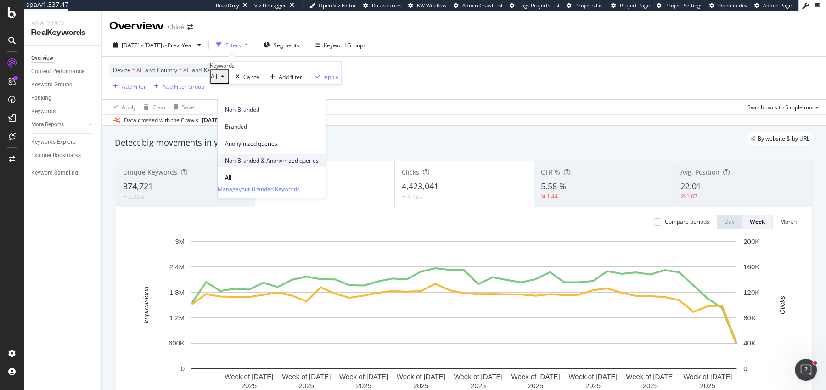
click at [249, 154] on div "Non-Branded & Anonymized queries" at bounding box center [272, 160] width 108 height 13
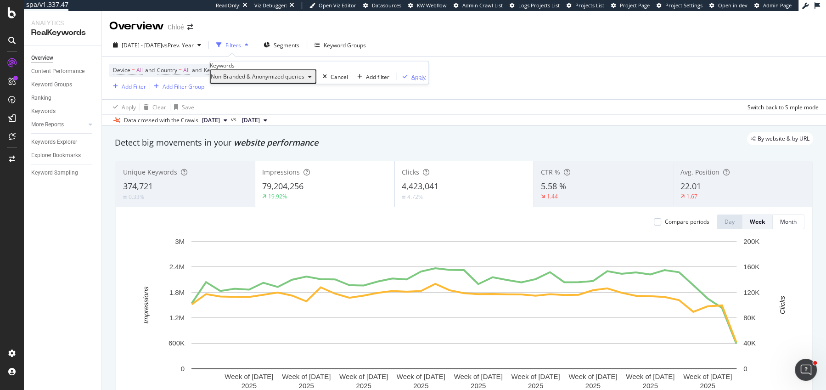
click at [411, 80] on div "Apply" at bounding box center [418, 77] width 14 height 8
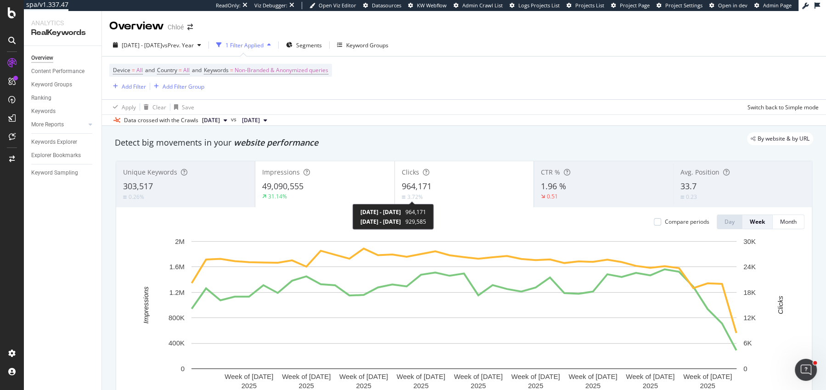
click at [411, 202] on div at bounding box center [412, 204] width 4 height 4
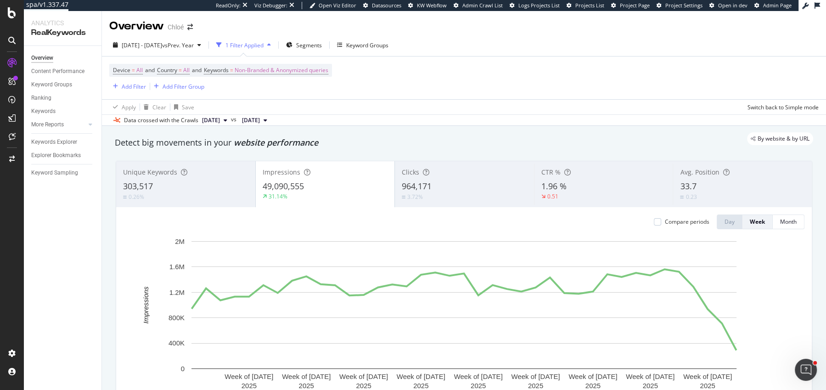
click at [428, 192] on div "3.72%" at bounding box center [464, 196] width 125 height 9
